Goal: Task Accomplishment & Management: Use online tool/utility

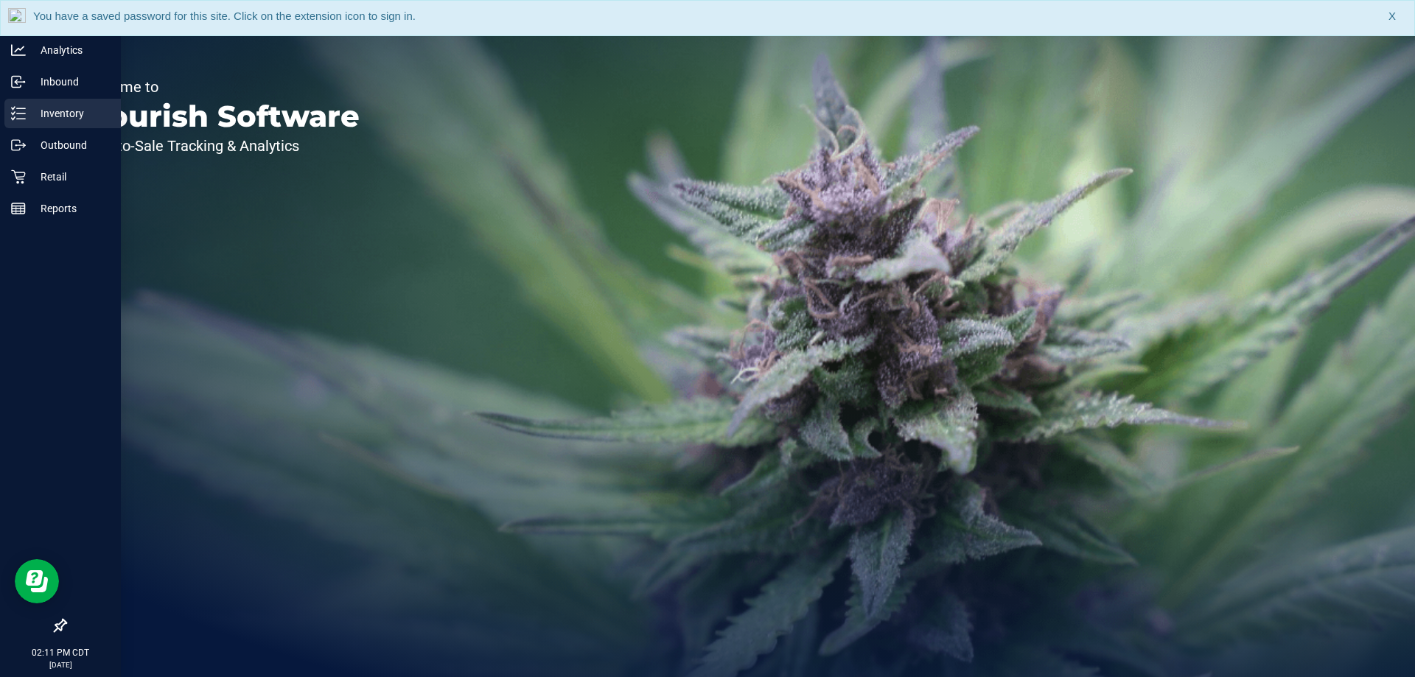
click at [47, 122] on p "Inventory" at bounding box center [70, 114] width 88 height 18
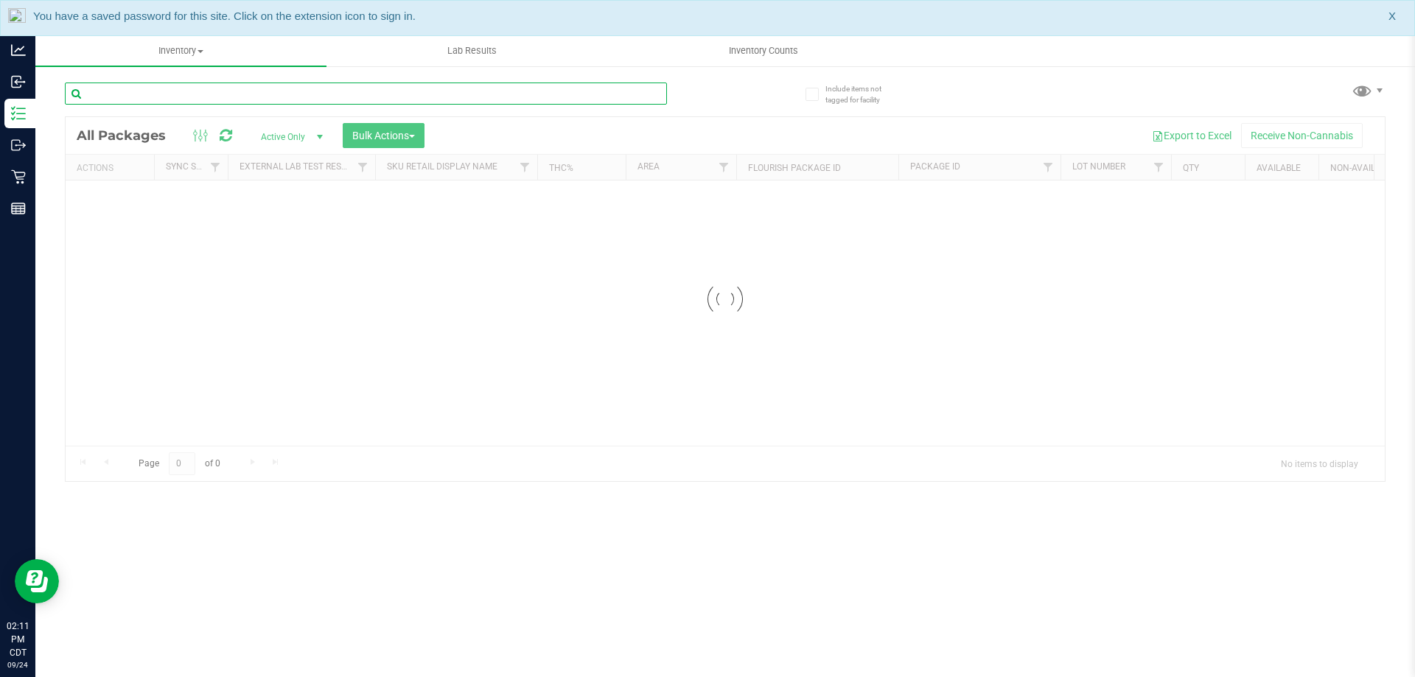
click at [280, 104] on input "text" at bounding box center [366, 94] width 602 height 22
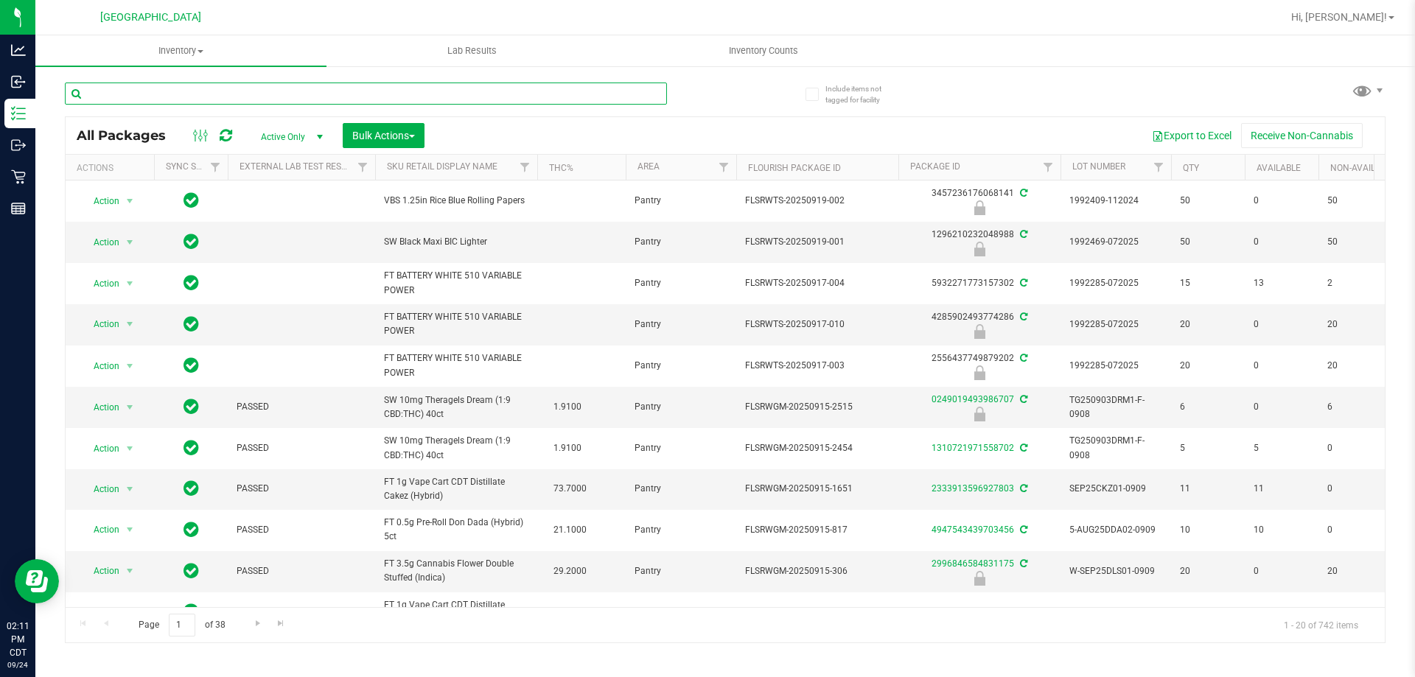
click at [448, 99] on input "text" at bounding box center [366, 94] width 602 height 22
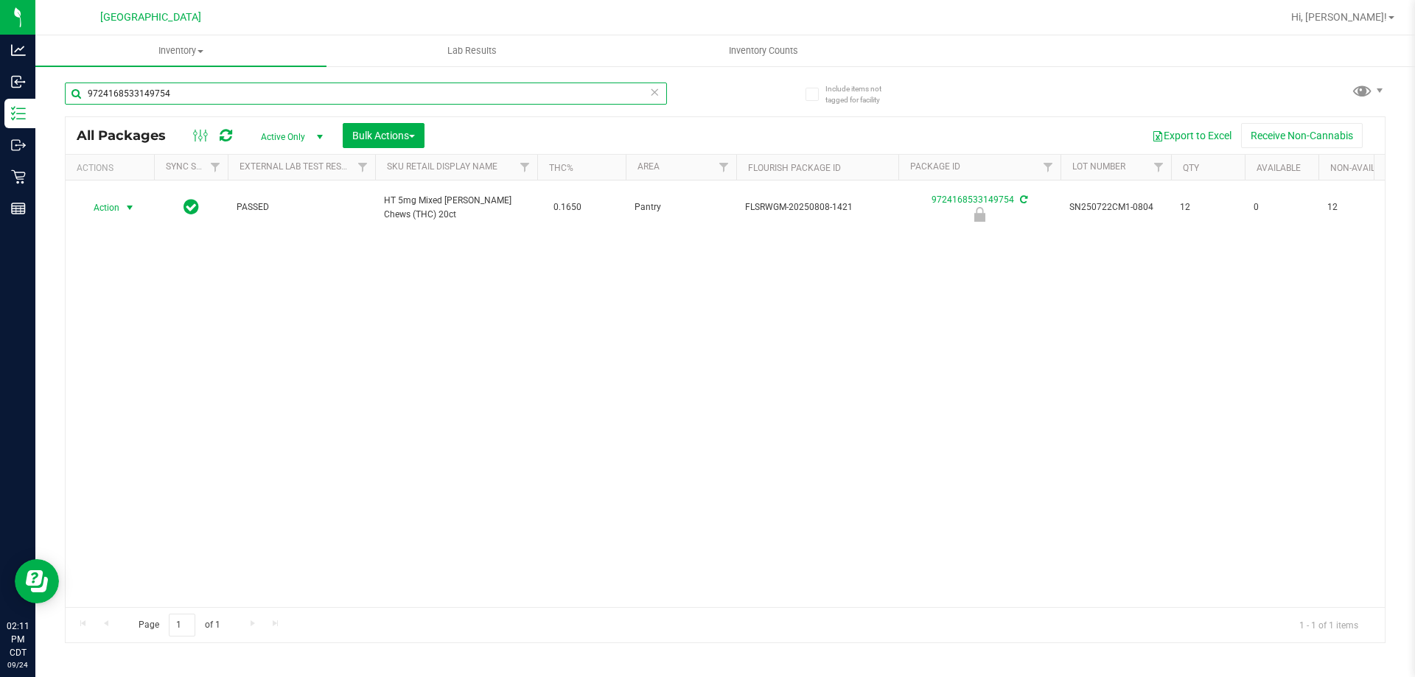
type input "9724168533149754"
click at [100, 199] on span "Action" at bounding box center [100, 208] width 40 height 21
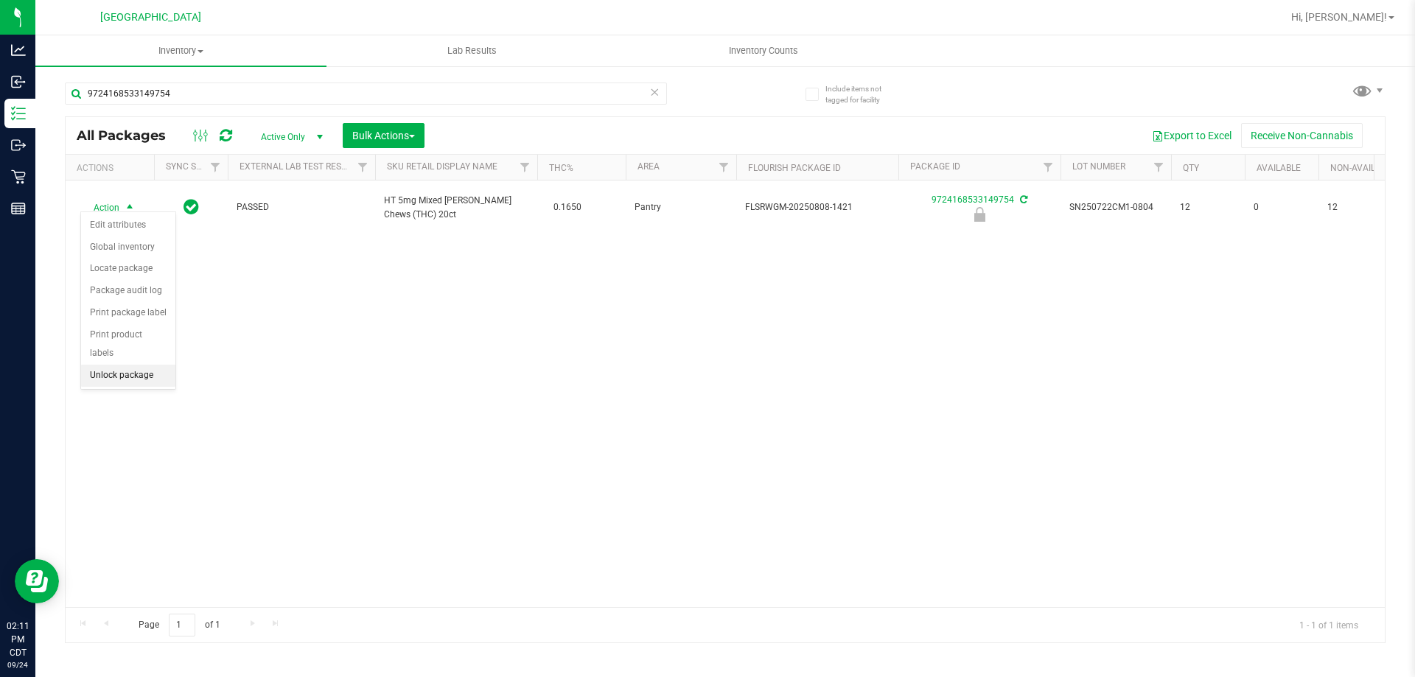
click at [113, 365] on li "Unlock package" at bounding box center [128, 376] width 94 height 22
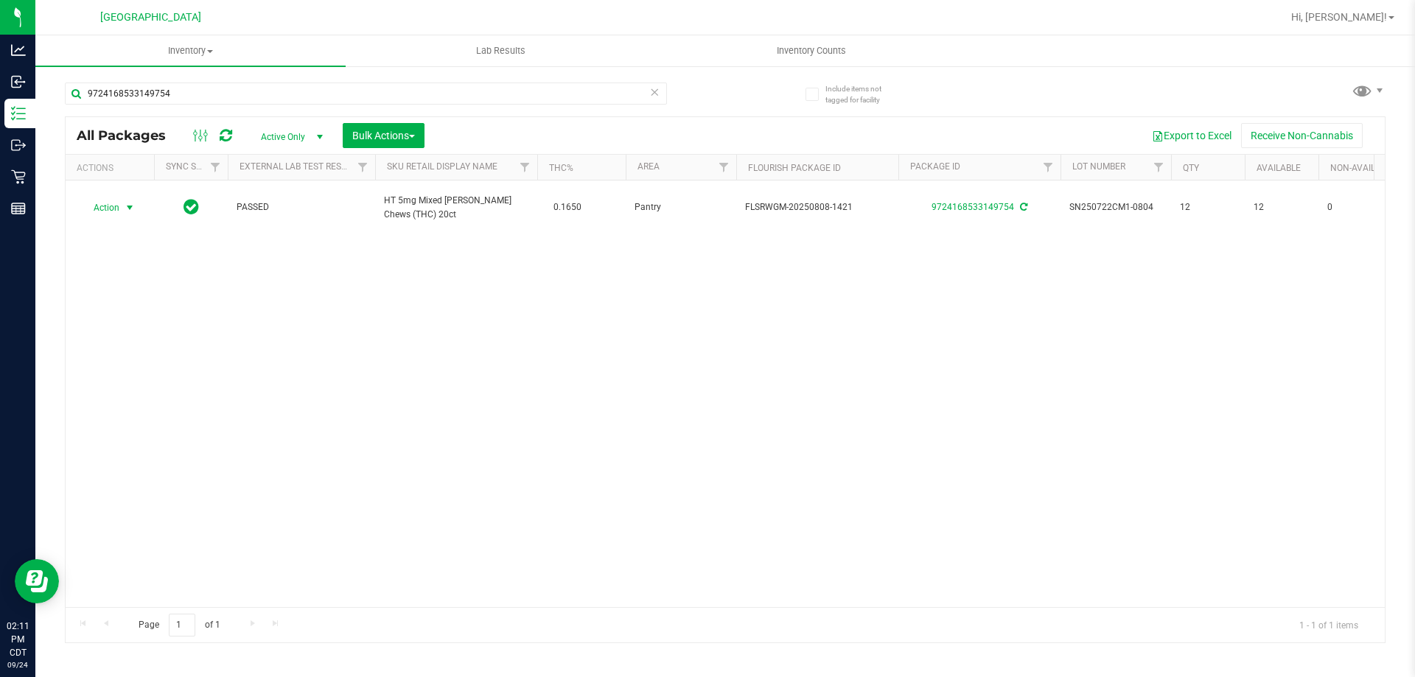
click at [101, 209] on span "Action" at bounding box center [100, 208] width 40 height 21
click at [156, 374] on li "Print package label" at bounding box center [138, 379] width 114 height 22
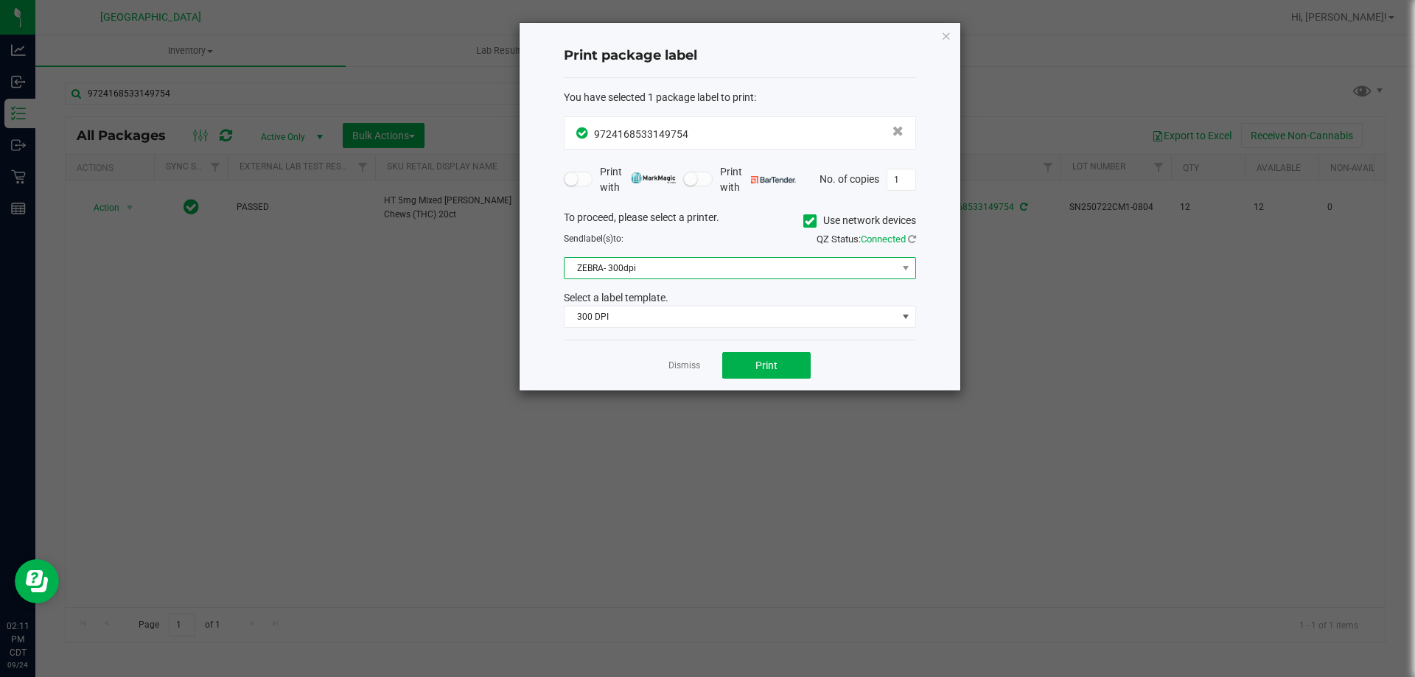
click at [735, 263] on span "ZEBRA- 300dpi" at bounding box center [731, 268] width 332 height 21
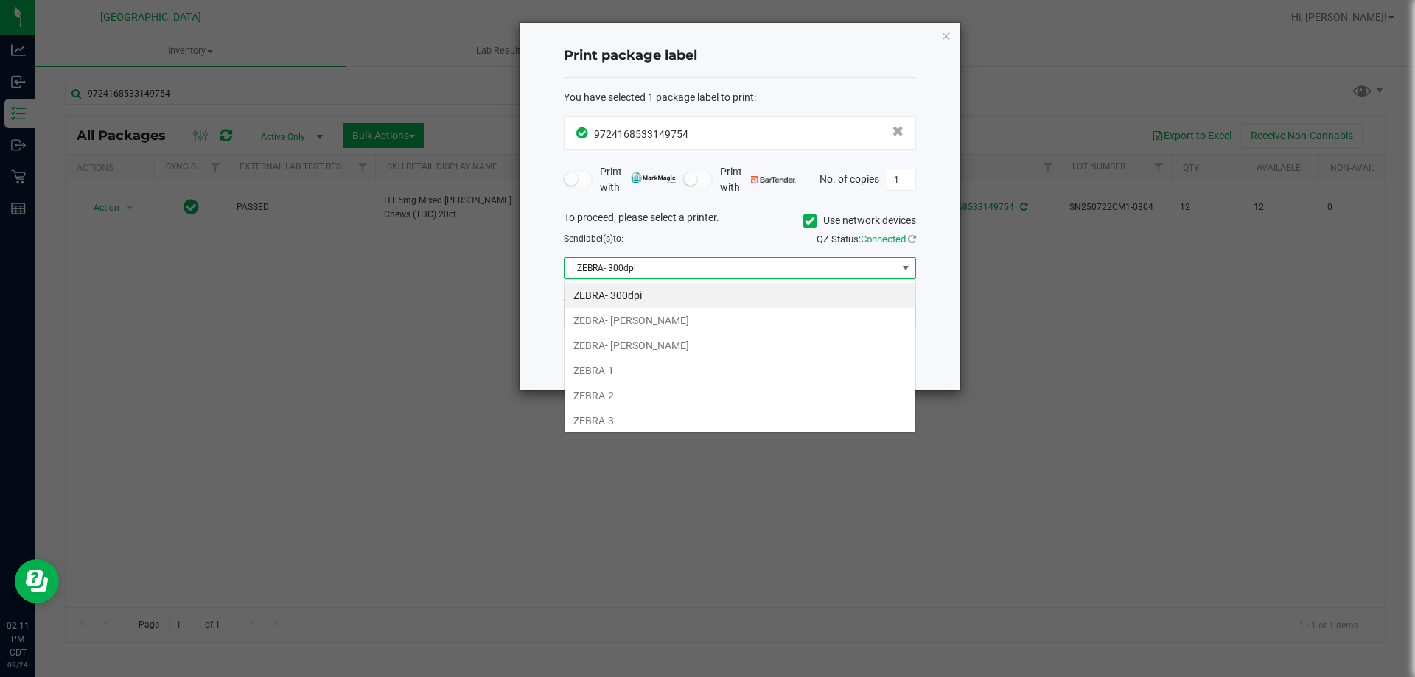
scroll to position [22, 352]
click at [624, 423] on li "ZEBRA-3" at bounding box center [740, 420] width 351 height 25
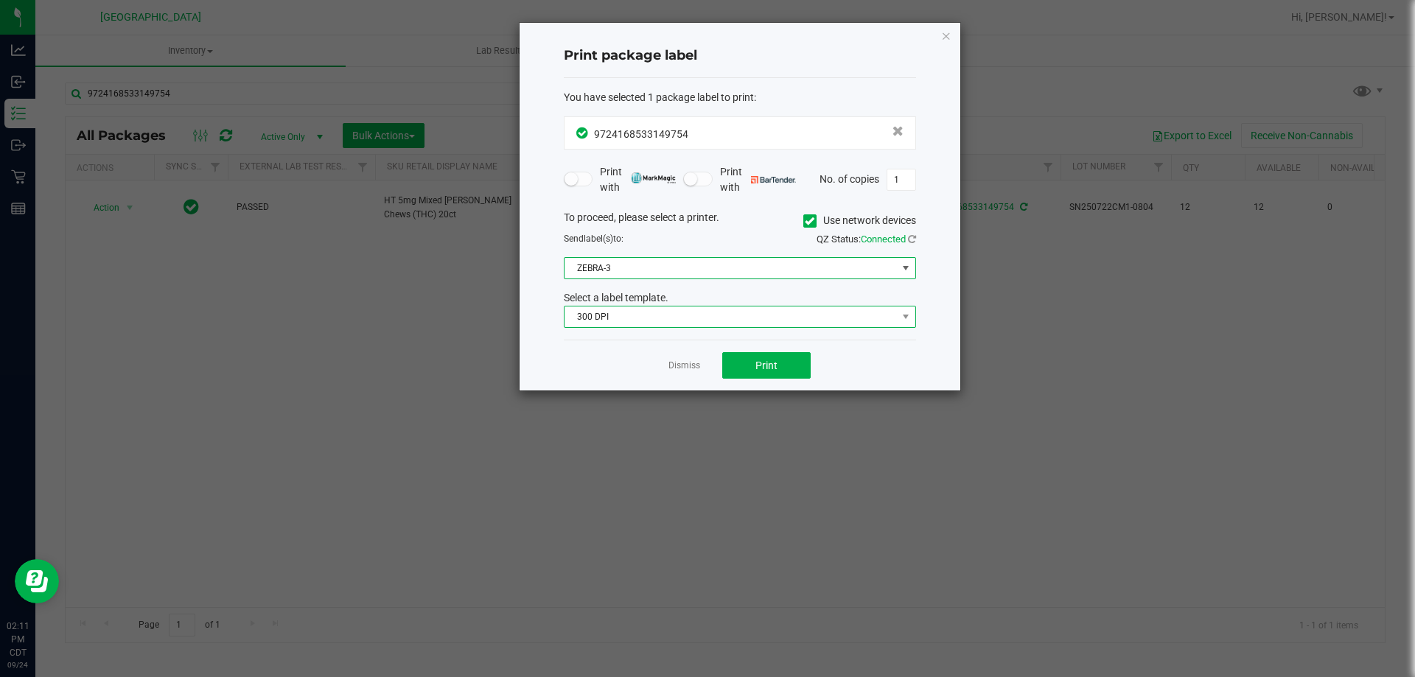
click at [637, 319] on span "300 DPI" at bounding box center [731, 317] width 332 height 21
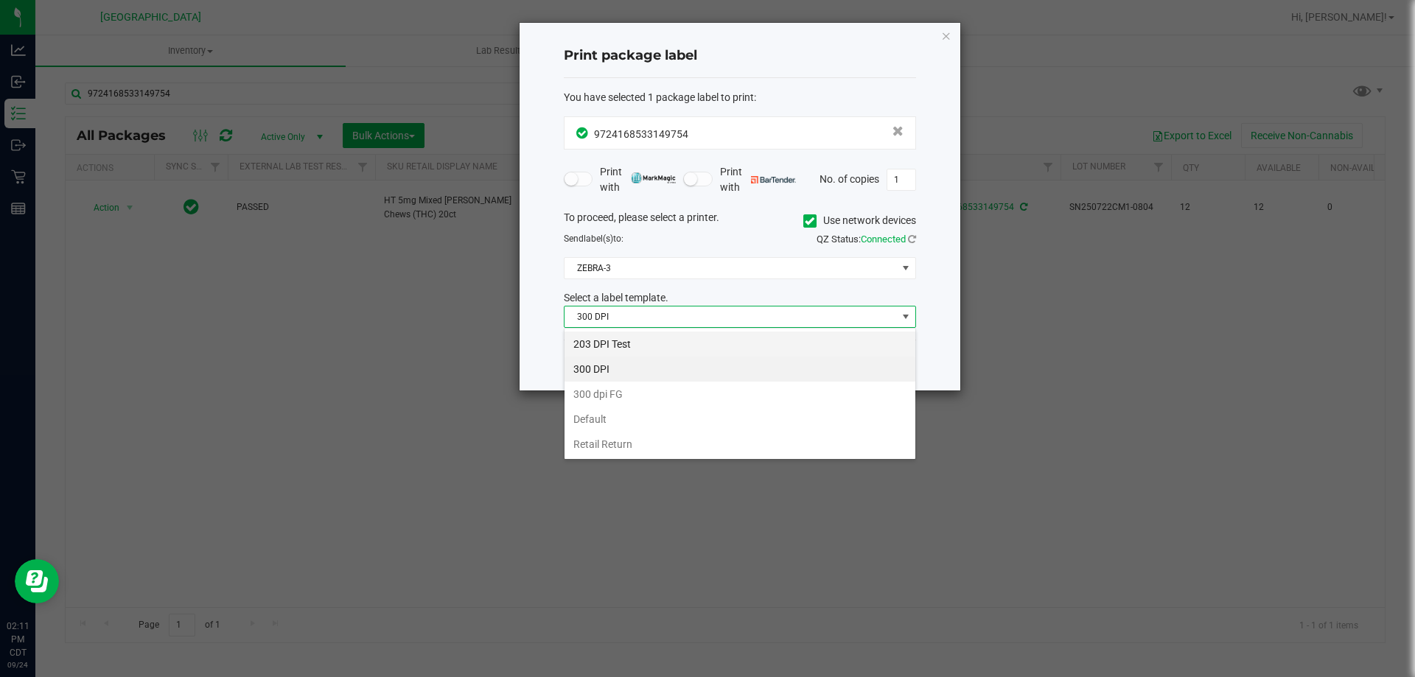
click at [616, 345] on li "203 DPI Test" at bounding box center [740, 344] width 351 height 25
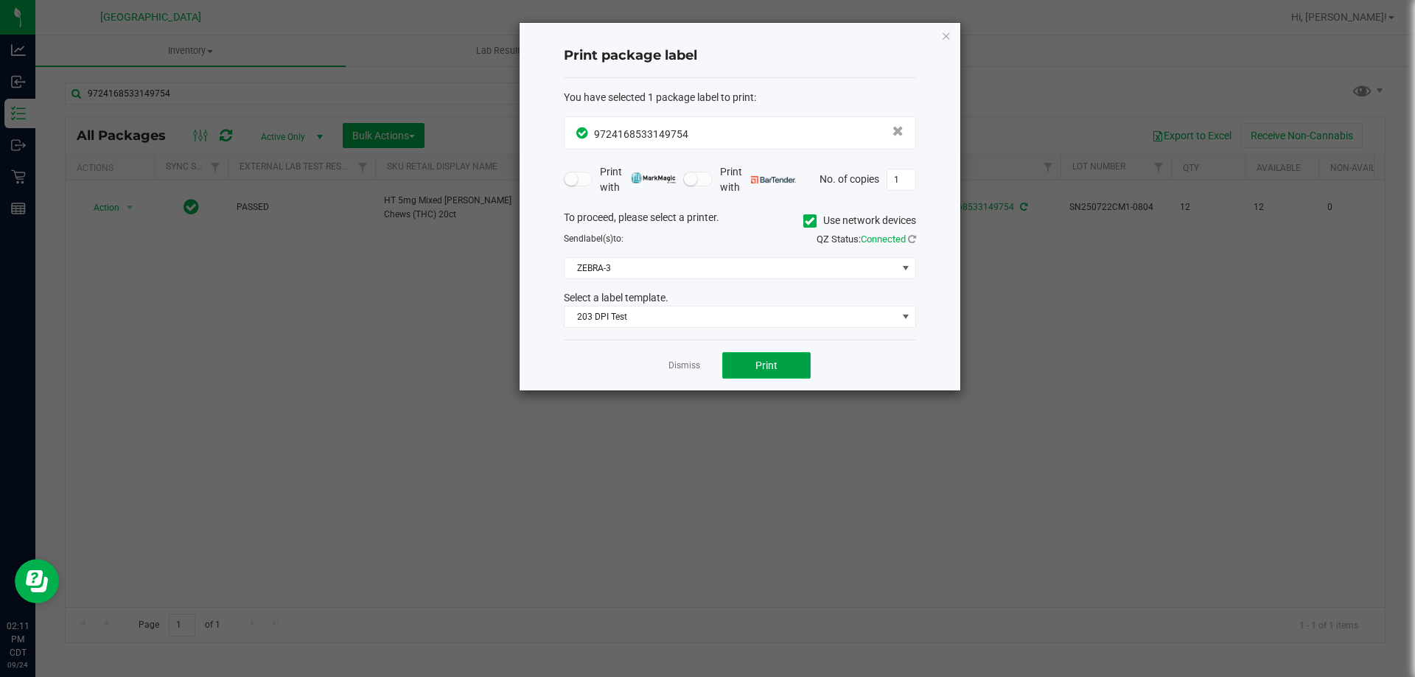
click at [759, 353] on button "Print" at bounding box center [766, 365] width 88 height 27
